Goal: Transaction & Acquisition: Purchase product/service

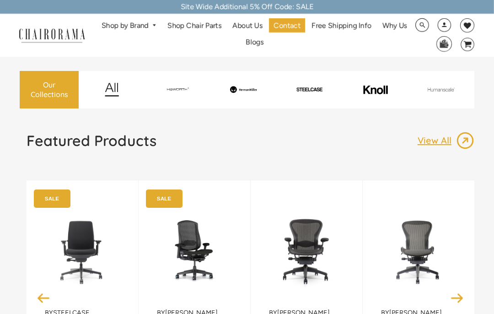
click at [33, 249] on div "by Steelcase Steelcase Amia Task Chair With Adjustable Arms,Tilt Limiter, Lumba…" at bounding box center [83, 297] width 112 height 235
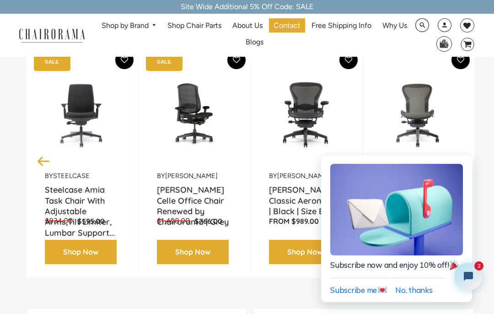
scroll to position [150, 0]
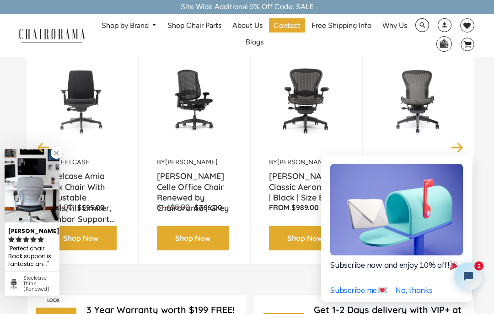
click at [413, 290] on span "No, thanks" at bounding box center [413, 290] width 37 height 10
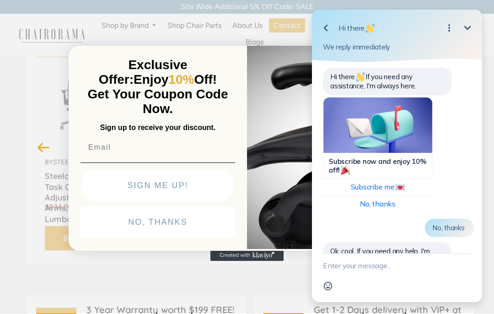
scroll to position [2, 0]
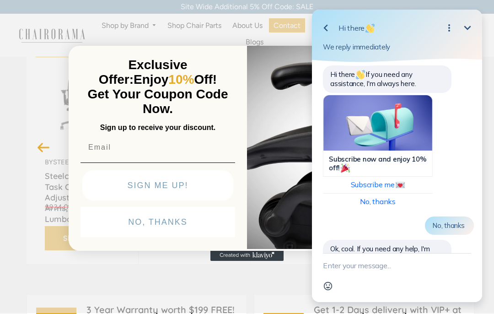
click at [134, 237] on button "NO, THANKS" at bounding box center [157, 222] width 155 height 30
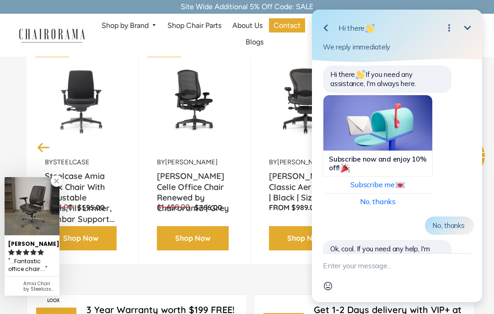
click at [438, 235] on div "No, thanks" at bounding box center [449, 225] width 49 height 18
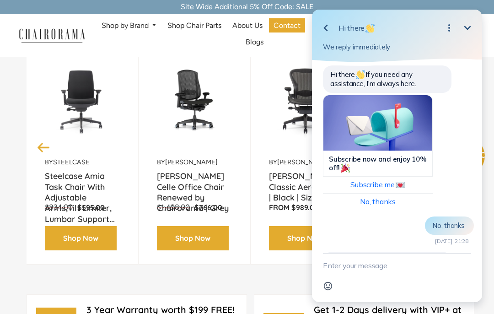
click at [462, 28] on icon "Minimize" at bounding box center [467, 27] width 11 height 11
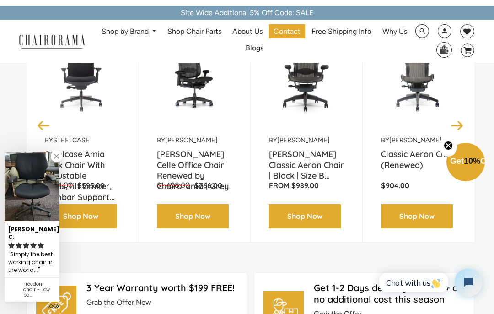
scroll to position [172, 0]
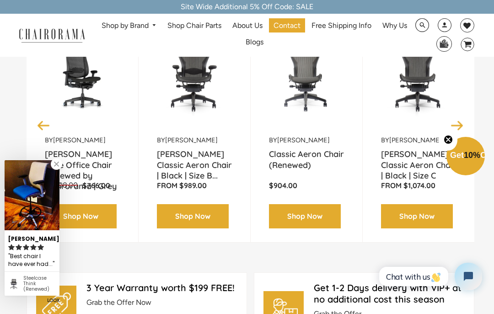
click at [457, 130] on button "Next" at bounding box center [457, 125] width 16 height 16
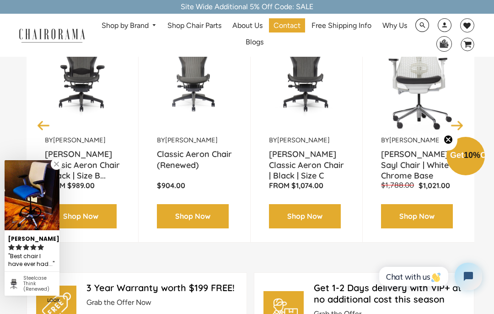
click at [460, 132] on button "Next" at bounding box center [457, 125] width 16 height 16
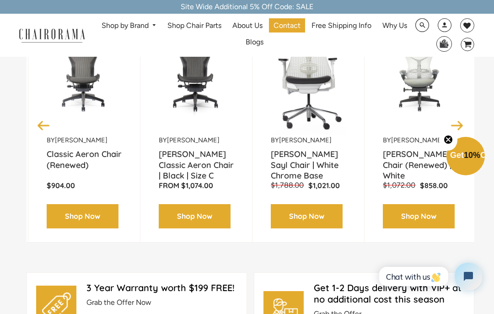
click at [0, 0] on img at bounding box center [0, 0] width 0 height 0
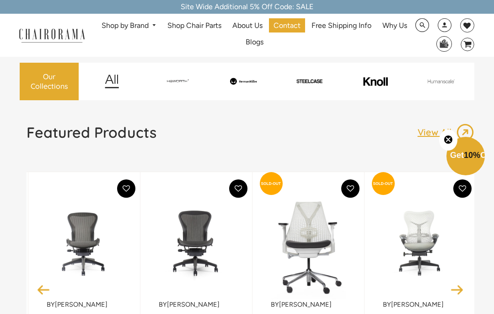
scroll to position [0, 0]
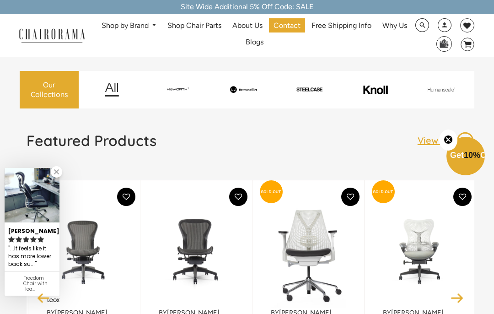
click at [88, 34] on img at bounding box center [52, 35] width 75 height 16
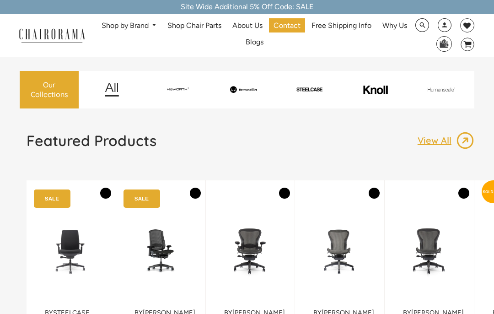
click at [123, 30] on link "Shop by Brand" at bounding box center [129, 26] width 64 height 14
click at [118, 28] on link "Shop by Brand" at bounding box center [129, 26] width 64 height 14
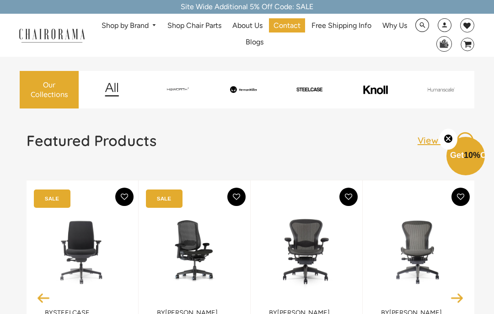
click at [126, 30] on link "Shop by Brand" at bounding box center [129, 26] width 64 height 14
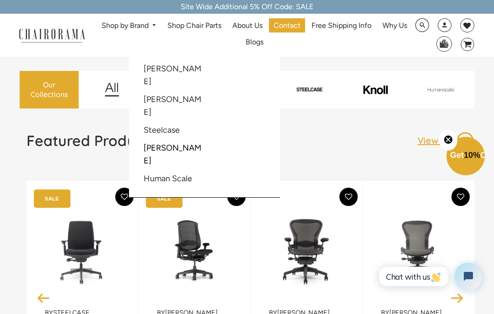
click at [146, 125] on link "Steelcase" at bounding box center [162, 130] width 36 height 10
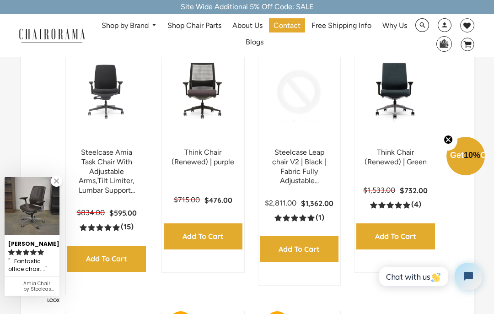
scroll to position [248, 0]
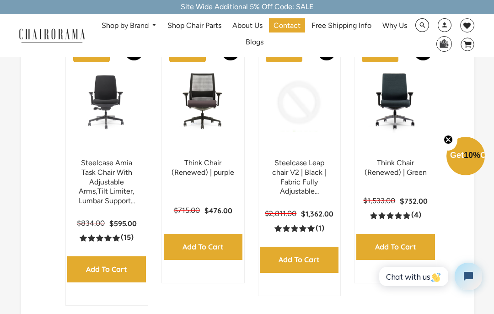
click at [233, 309] on div "Steelcase Amia Task Chair With Adjustable Arms,Tilt Limiter, Lumbar Support... …" at bounding box center [247, 306] width 385 height 551
click at [0, 0] on img at bounding box center [0, 0] width 0 height 0
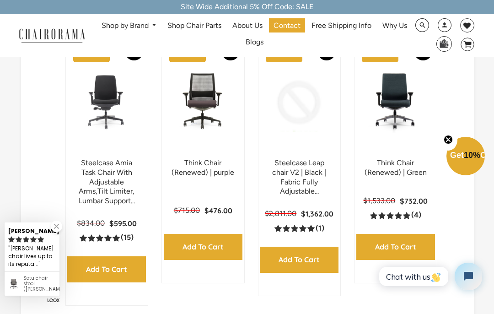
scroll to position [285, 0]
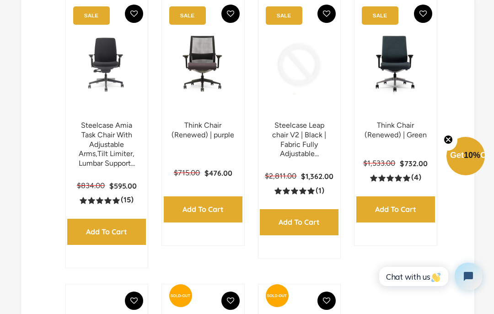
click at [0, 0] on img at bounding box center [0, 0] width 0 height 0
